Goal: Task Accomplishment & Management: Manage account settings

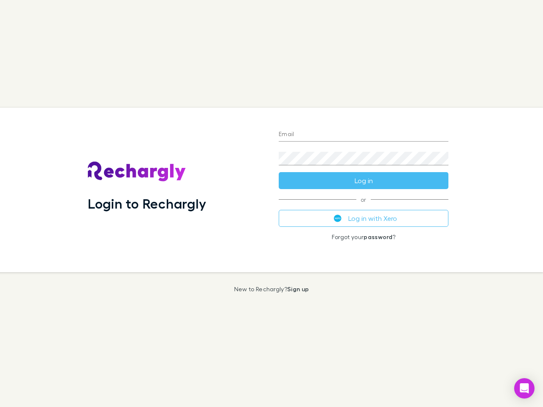
click at [272, 204] on div "Login to Rechargly" at bounding box center [176, 190] width 191 height 165
click at [364, 135] on input "Email" at bounding box center [364, 135] width 170 height 14
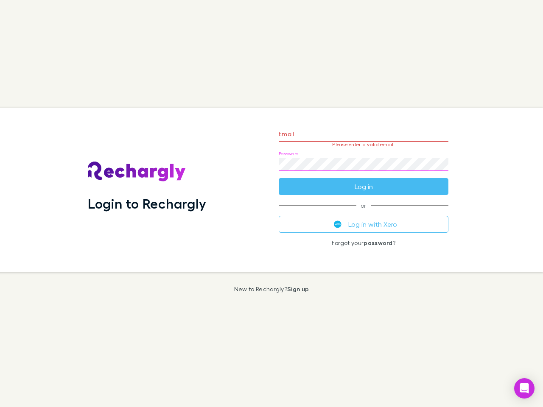
click at [364, 181] on form "Email Please enter a valid email. Password Log in" at bounding box center [364, 158] width 170 height 74
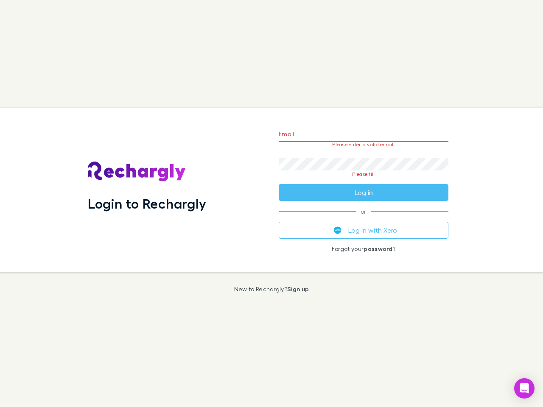
click at [364, 219] on div "Email Please enter a valid email. Password Please fill Log in or Log in with Xe…" at bounding box center [363, 190] width 183 height 165
click at [524, 389] on icon "Open Intercom Messenger" at bounding box center [524, 389] width 9 height 10
